Goal: Transaction & Acquisition: Purchase product/service

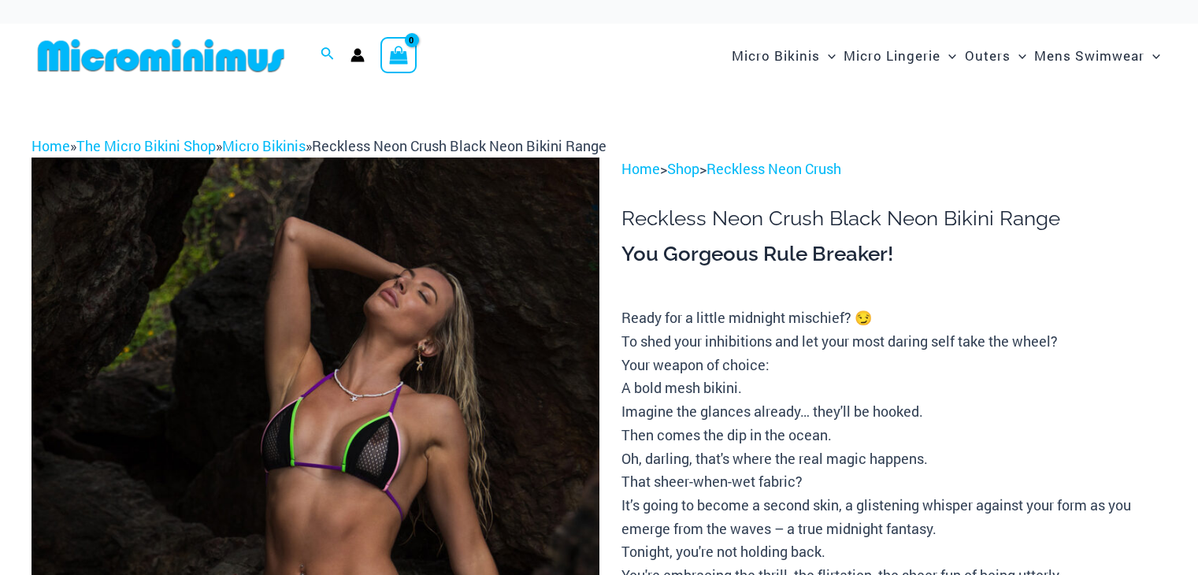
scroll to position [79, 0]
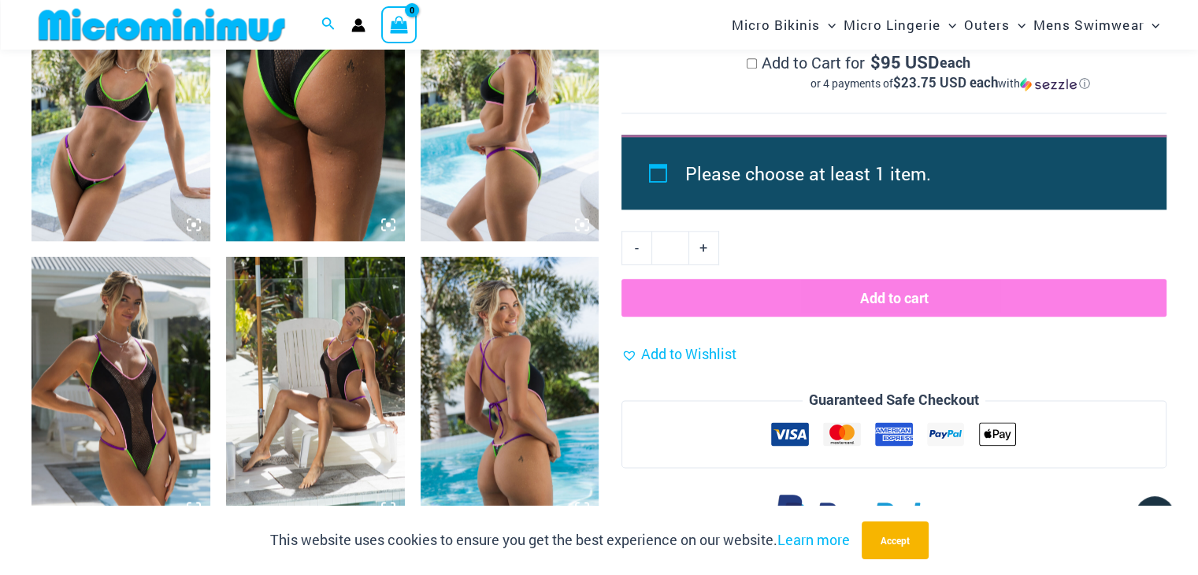
scroll to position [1967, 0]
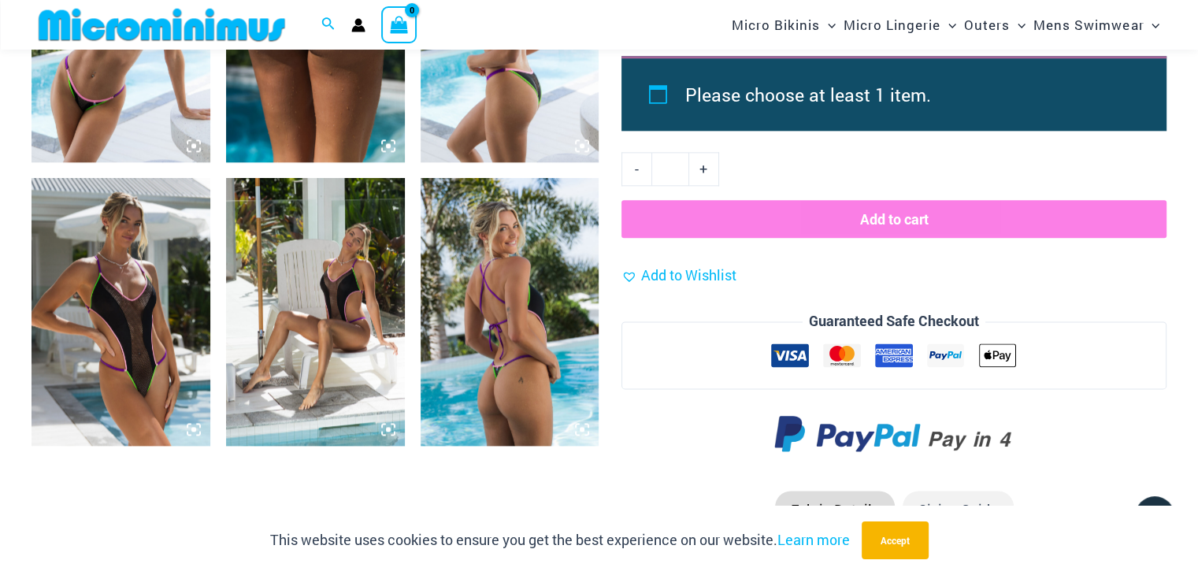
click at [154, 343] on img at bounding box center [120, 312] width 179 height 268
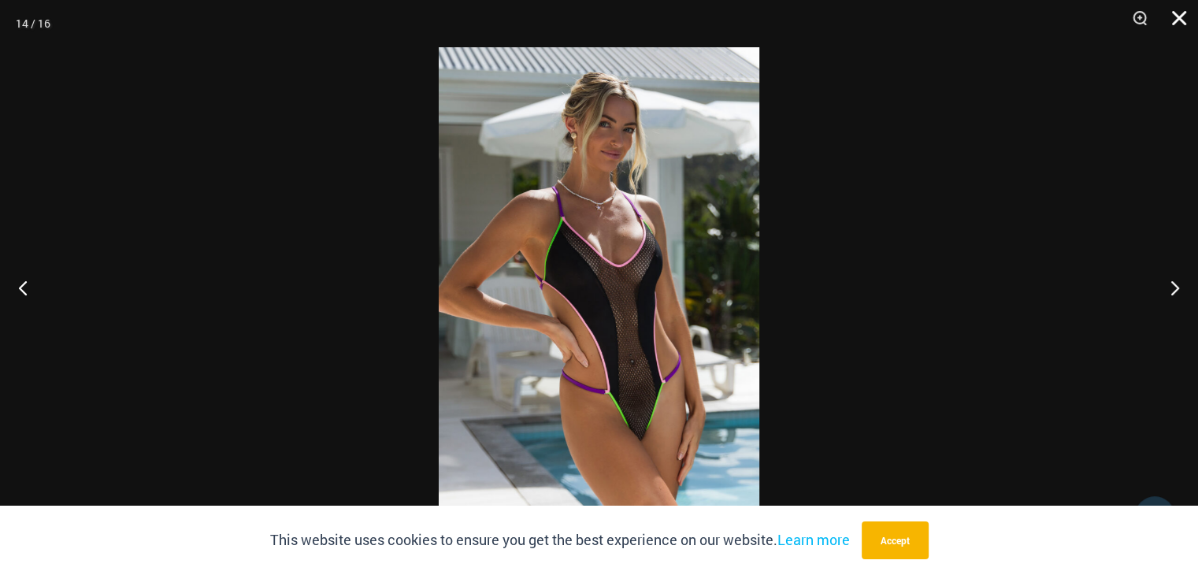
click at [1177, 17] on button "Close" at bounding box center [1173, 23] width 39 height 47
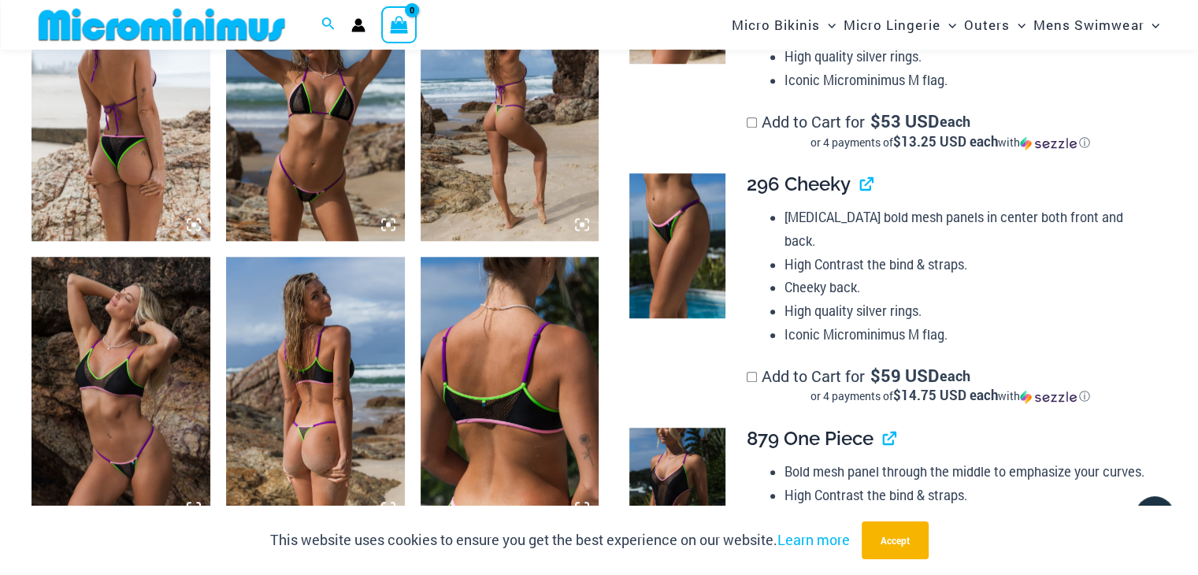
scroll to position [1180, 0]
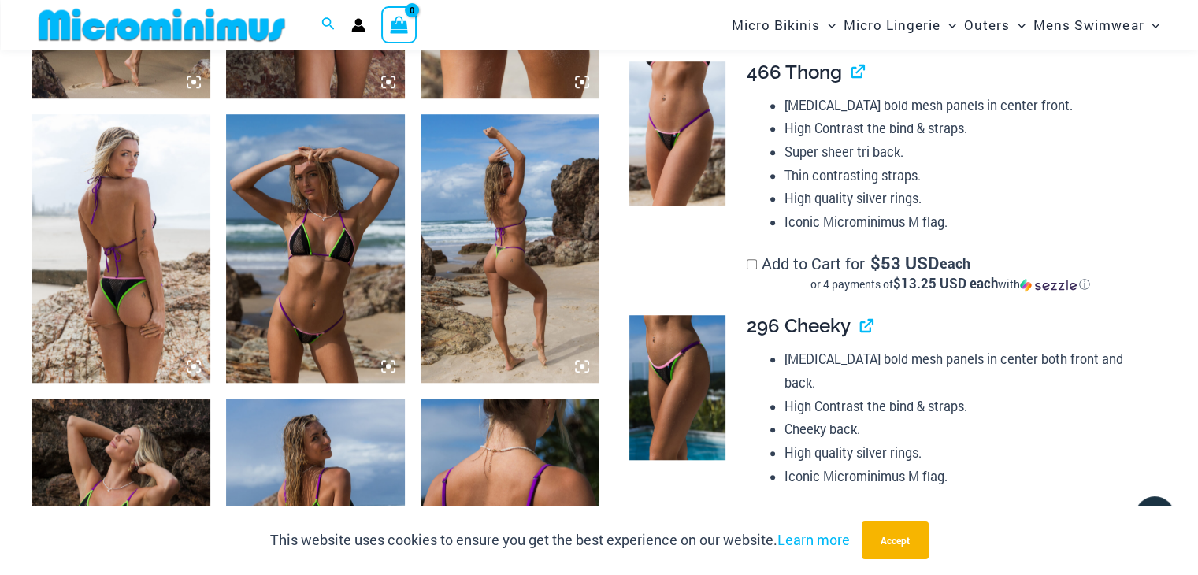
click at [346, 270] on img at bounding box center [315, 248] width 179 height 268
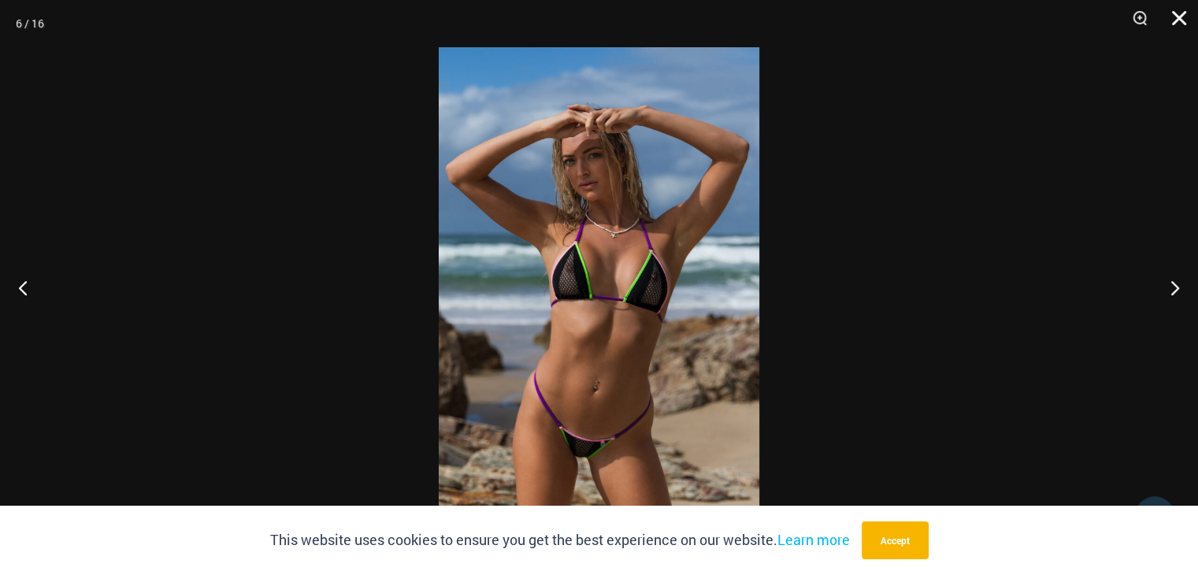
click at [1182, 22] on button "Close" at bounding box center [1173, 23] width 39 height 47
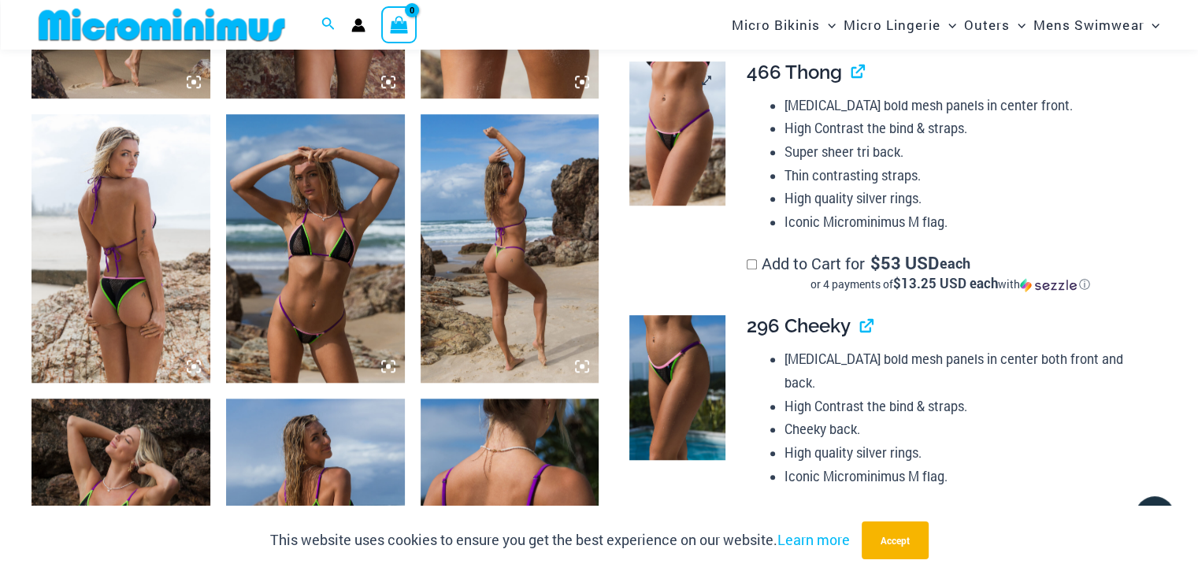
click at [691, 127] on img at bounding box center [677, 133] width 96 height 144
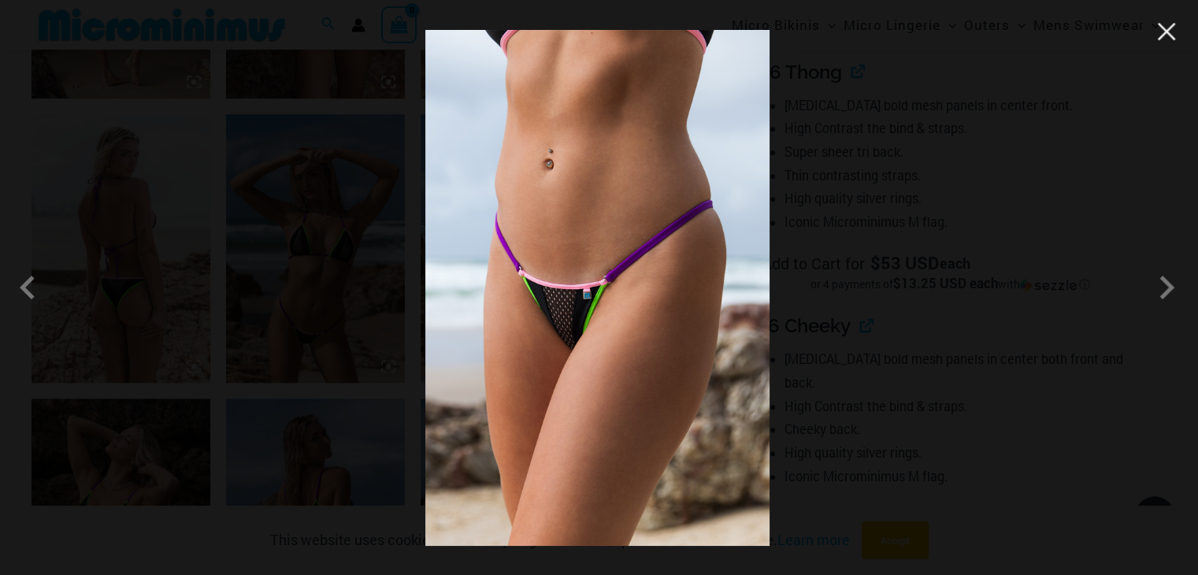
click at [1169, 28] on button "Close" at bounding box center [1166, 32] width 24 height 24
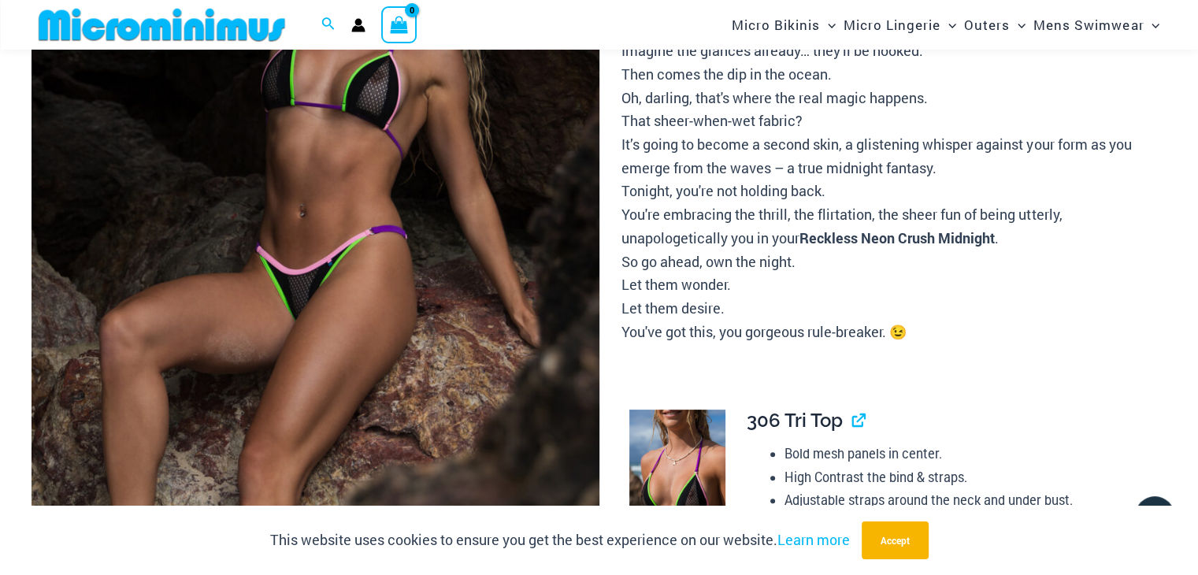
scroll to position [235, 0]
